Goal: Information Seeking & Learning: Learn about a topic

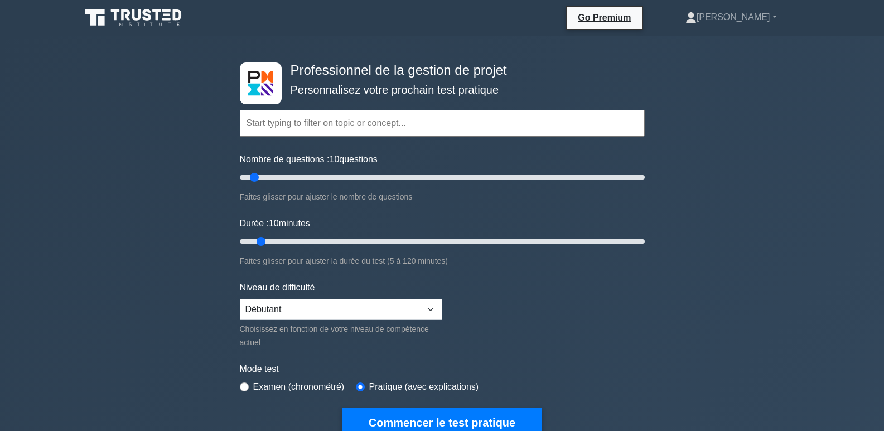
select select "beginner"
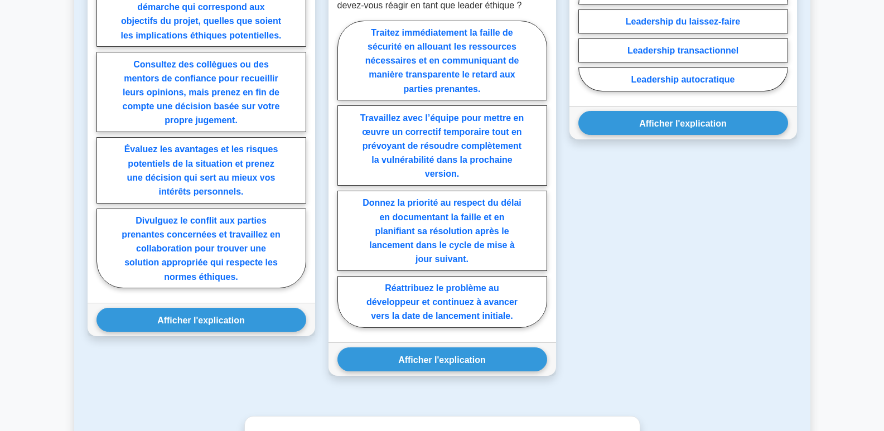
scroll to position [1338, 0]
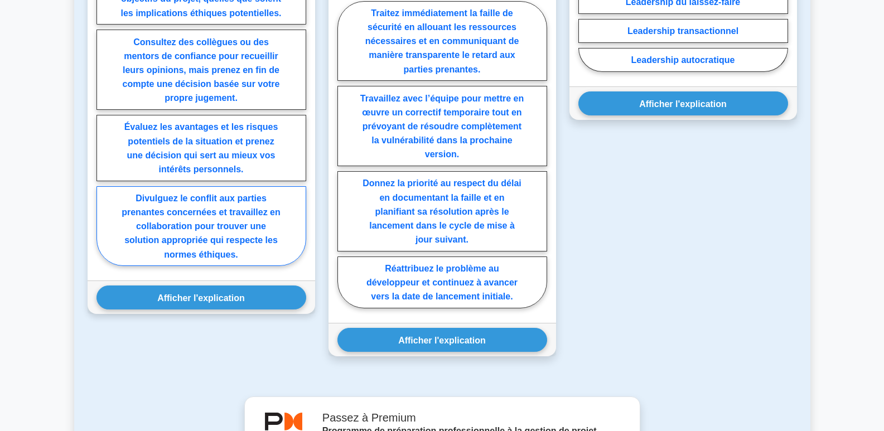
click at [174, 212] on font "Divulguez le conflit aux parties prenantes concernées et travaillez en collabor…" at bounding box center [201, 226] width 159 height 66
click at [104, 112] on input "Divulguez le conflit aux parties prenantes concernées et travaillez en collabor…" at bounding box center [99, 108] width 7 height 7
radio input "true"
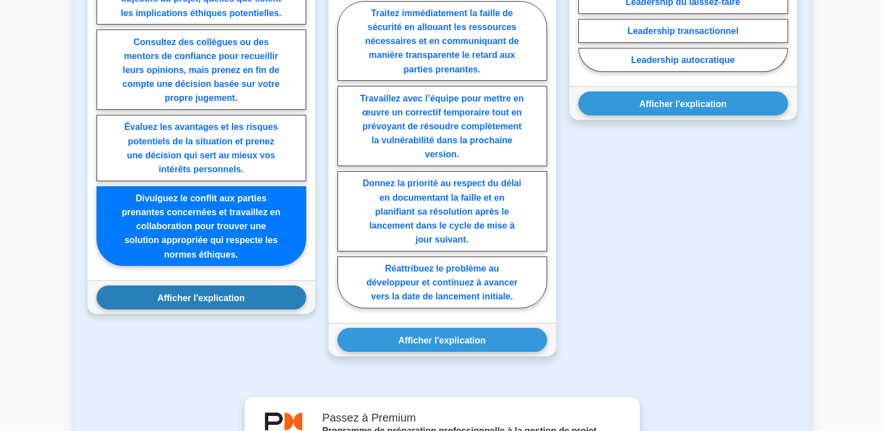
click at [195, 293] on font "Afficher l'explication" at bounding box center [201, 297] width 88 height 9
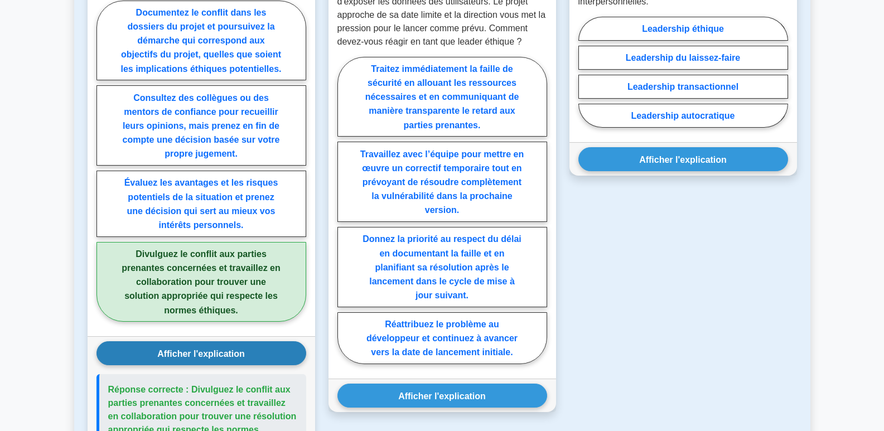
scroll to position [1227, 0]
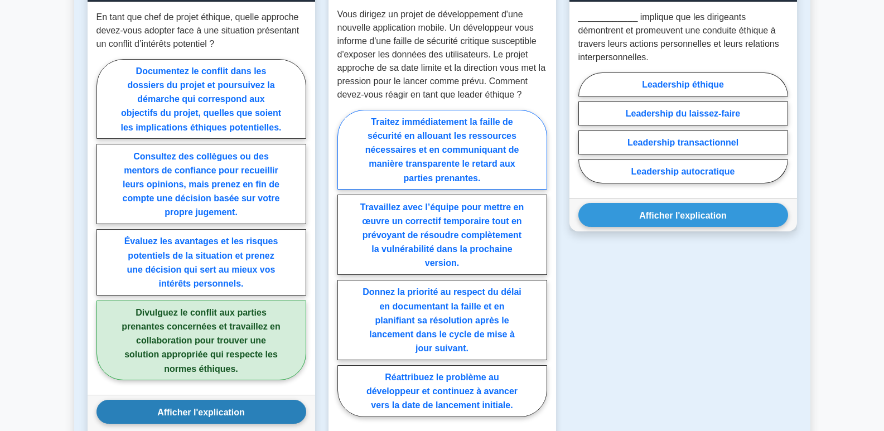
click at [406, 139] on font "Traitez immédiatement la faille de sécurité en allouant les ressources nécessai…" at bounding box center [442, 150] width 154 height 66
click at [345, 263] on input "Traitez immédiatement la faille de sécurité en allouant les ressources nécessai…" at bounding box center [340, 266] width 7 height 7
radio input "true"
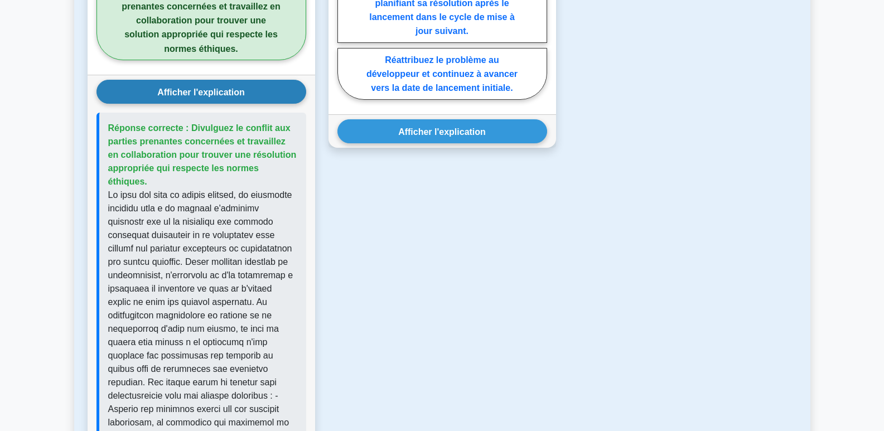
scroll to position [1561, 0]
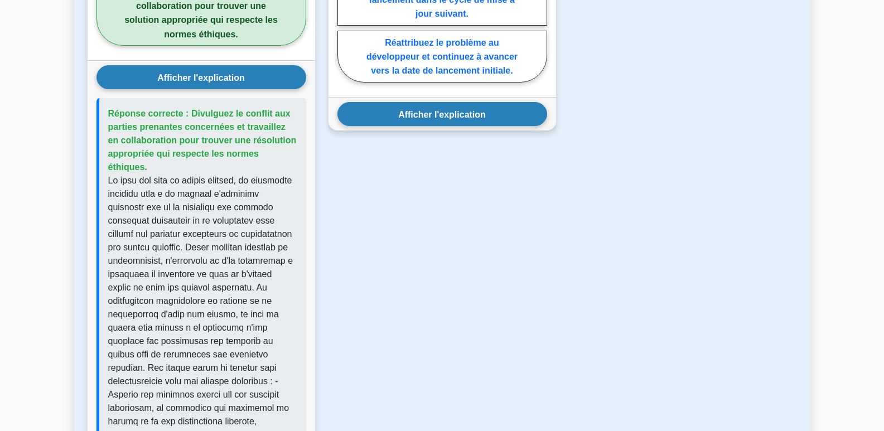
click at [398, 108] on button "Afficher l'explication" at bounding box center [442, 114] width 210 height 24
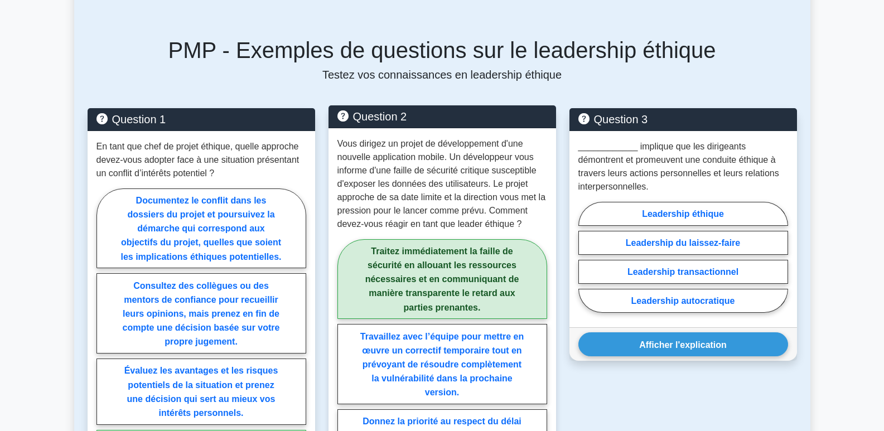
scroll to position [1059, 0]
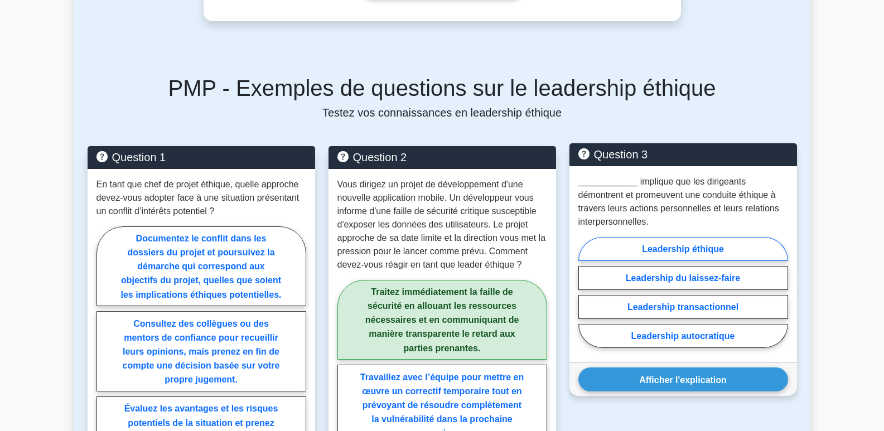
click at [709, 244] on font "Leadership éthique" at bounding box center [683, 248] width 82 height 9
click at [585, 292] on input "Leadership éthique" at bounding box center [581, 295] width 7 height 7
radio input "true"
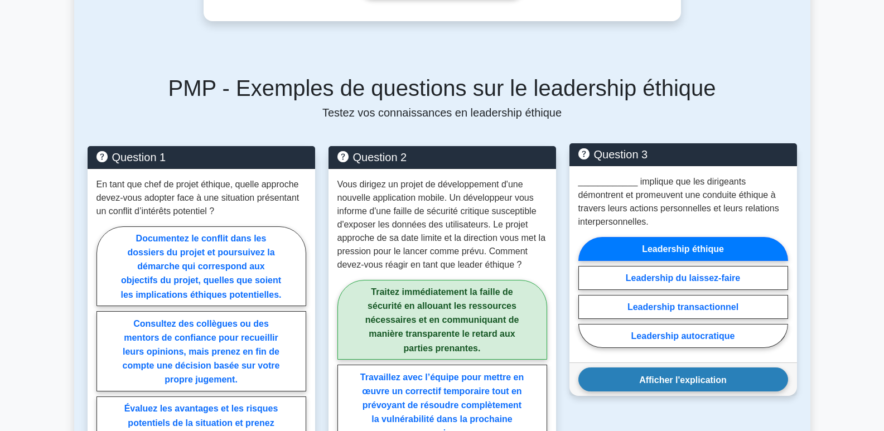
click at [710, 375] on font "Afficher l'explication" at bounding box center [683, 379] width 88 height 9
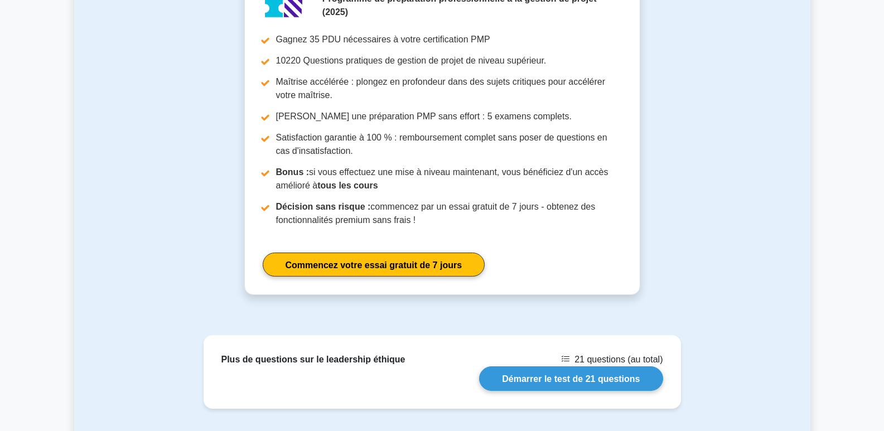
scroll to position [2214, 0]
